Goal: Book appointment/travel/reservation

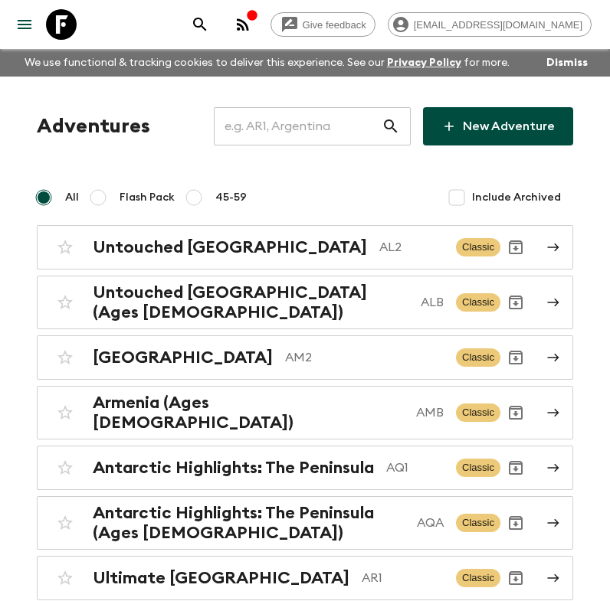
click at [356, 123] on input "text" at bounding box center [298, 126] width 168 height 43
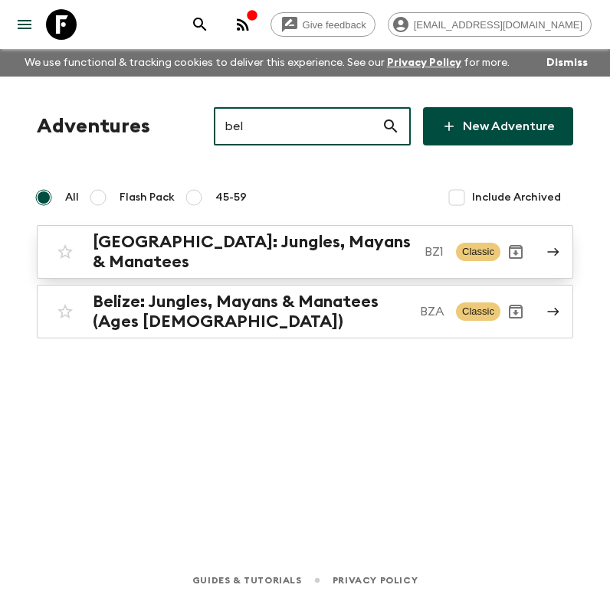
type input "bel"
click at [329, 261] on div "[GEOGRAPHIC_DATA]: Jungles, Mayans & Manatees BZ1 Classic" at bounding box center [275, 252] width 450 height 40
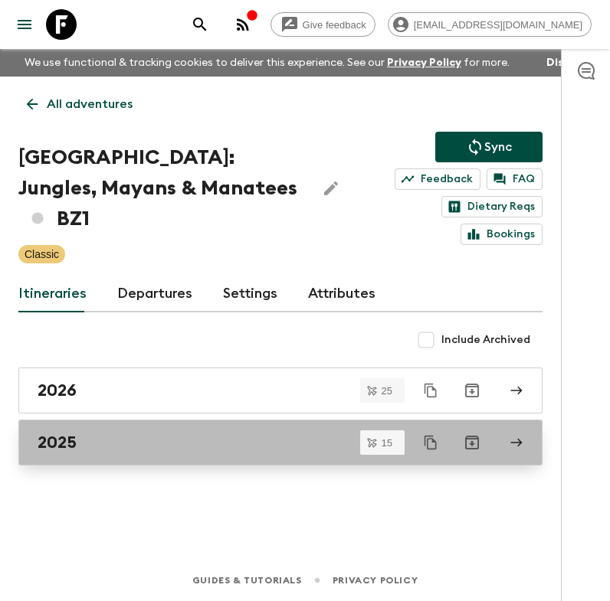
click at [208, 433] on div "2025" at bounding box center [266, 443] width 456 height 20
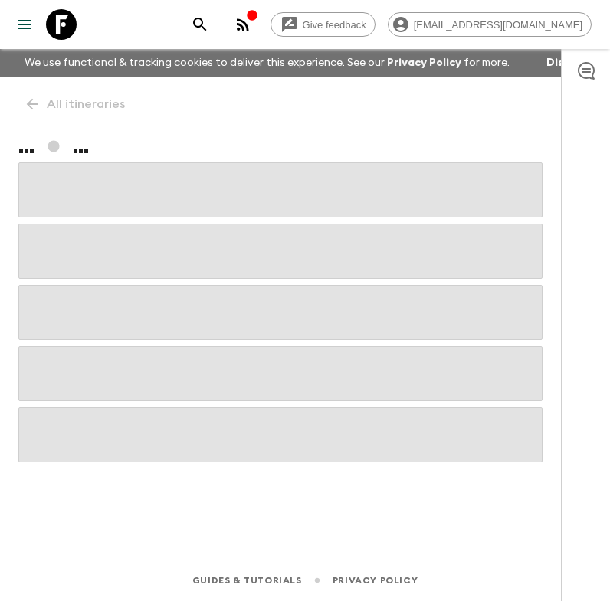
scroll to position [68, 0]
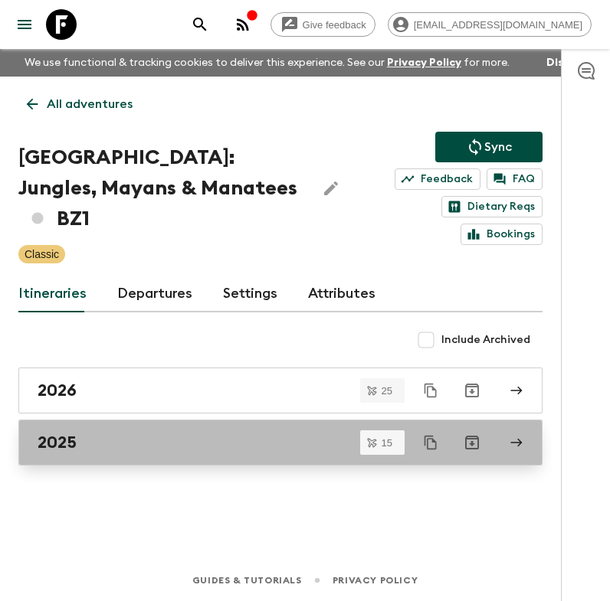
click at [202, 433] on div "2025" at bounding box center [266, 443] width 456 height 20
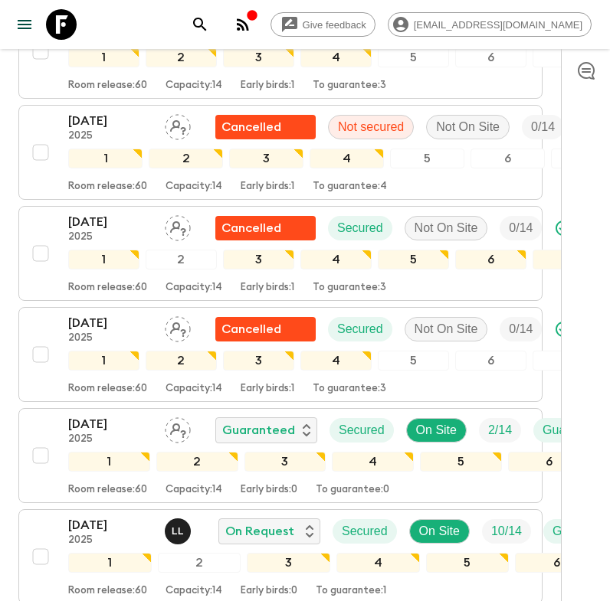
scroll to position [1454, 0]
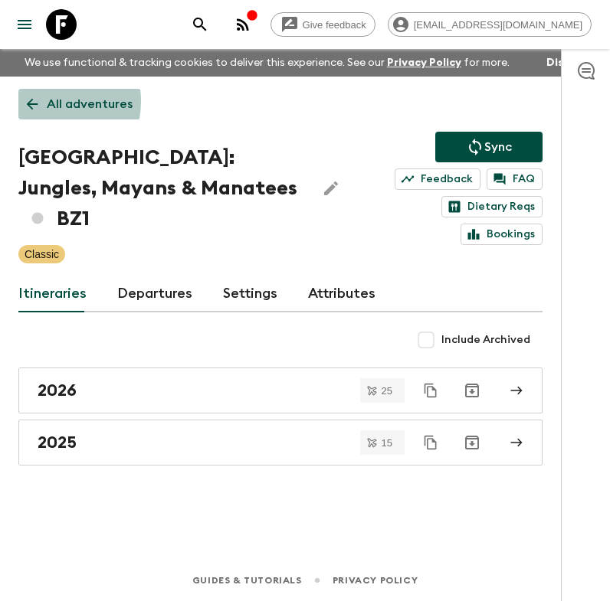
click at [38, 101] on icon at bounding box center [32, 104] width 17 height 17
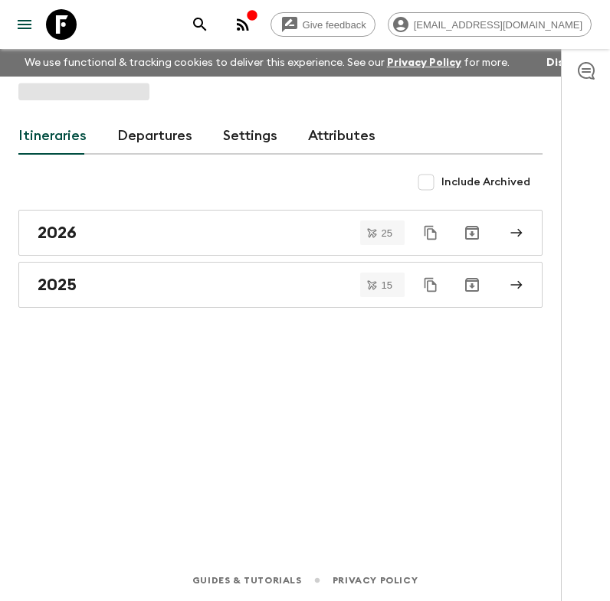
click at [556, 344] on div "Itineraries Departures Settings Attributes Include Archived 2026 25 2025 15" at bounding box center [280, 297] width 561 height 440
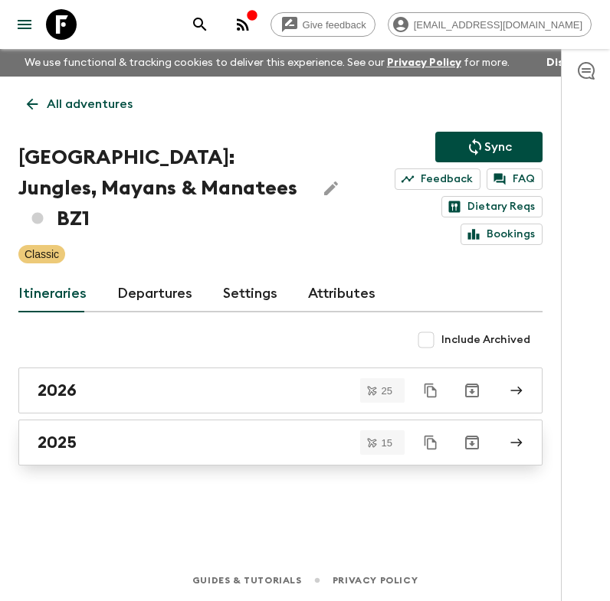
click at [142, 433] on div "2025" at bounding box center [266, 443] width 456 height 20
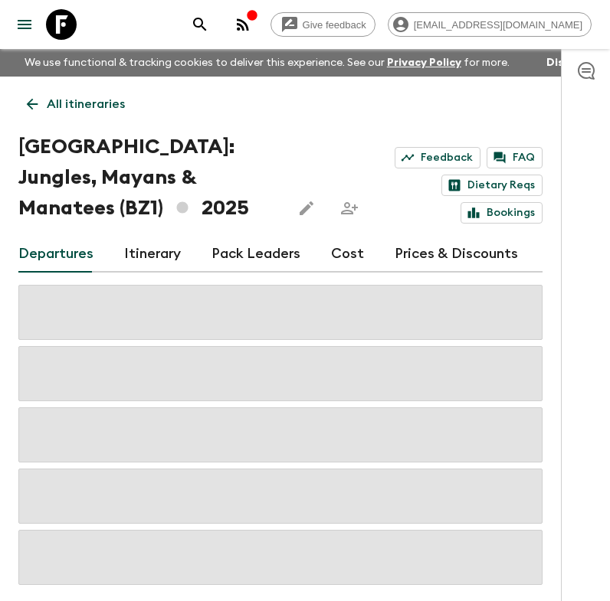
scroll to position [68, 0]
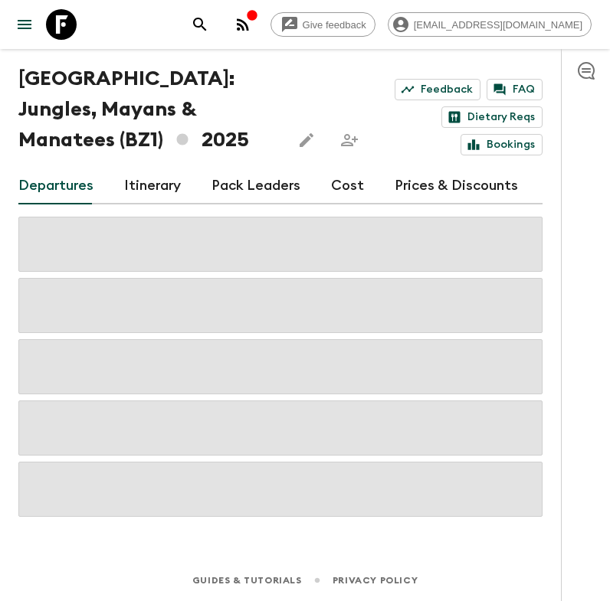
click at [551, 319] on div "All itineraries [GEOGRAPHIC_DATA]: Jungles, Mayans & Manatees (BZ1) 2025 Feedba…" at bounding box center [280, 262] width 561 height 508
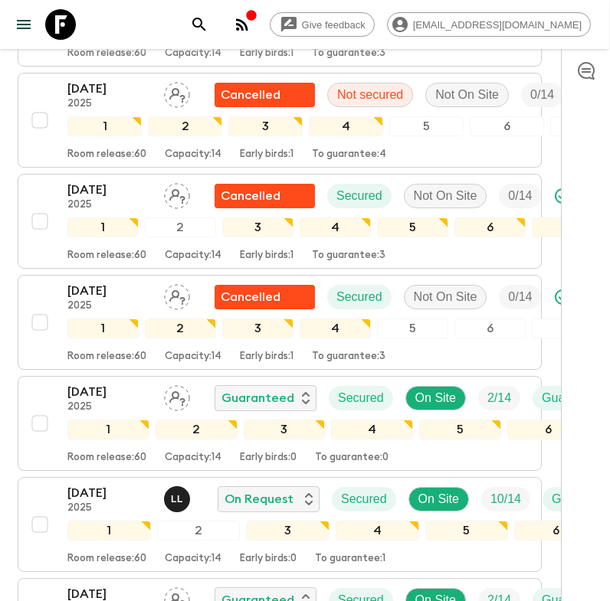
scroll to position [1454, 1]
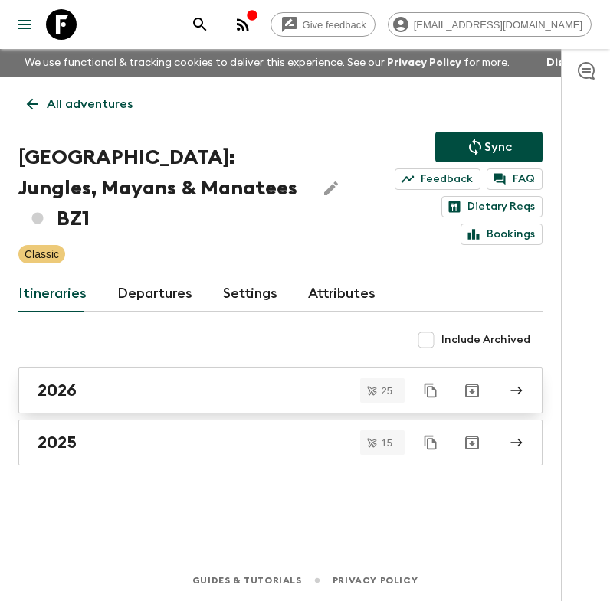
click at [177, 381] on div "2026" at bounding box center [266, 391] width 456 height 20
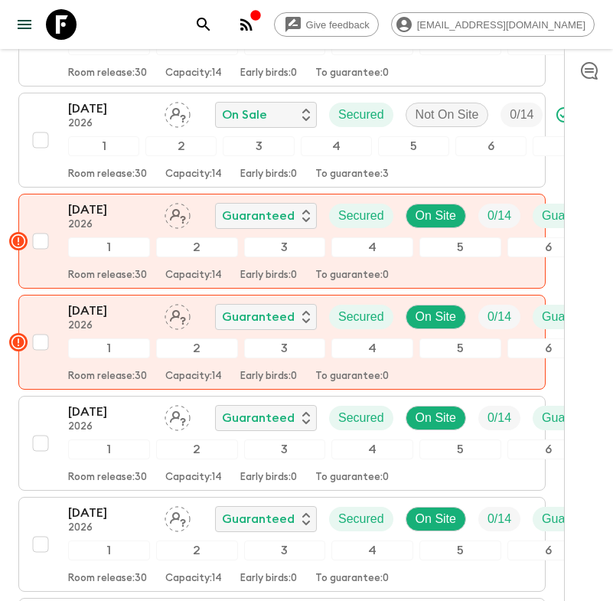
scroll to position [1880, 0]
